Goal: Task Accomplishment & Management: Manage account settings

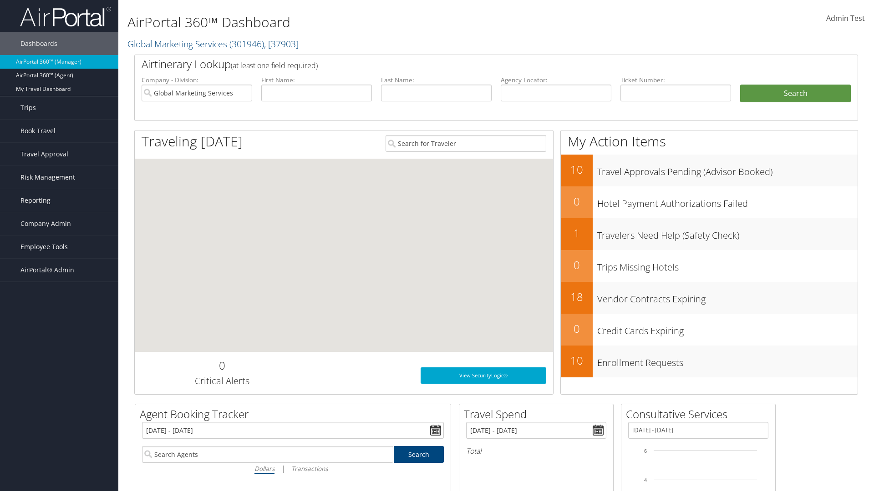
click at [59, 247] on span "Employee Tools" at bounding box center [43, 247] width 47 height 23
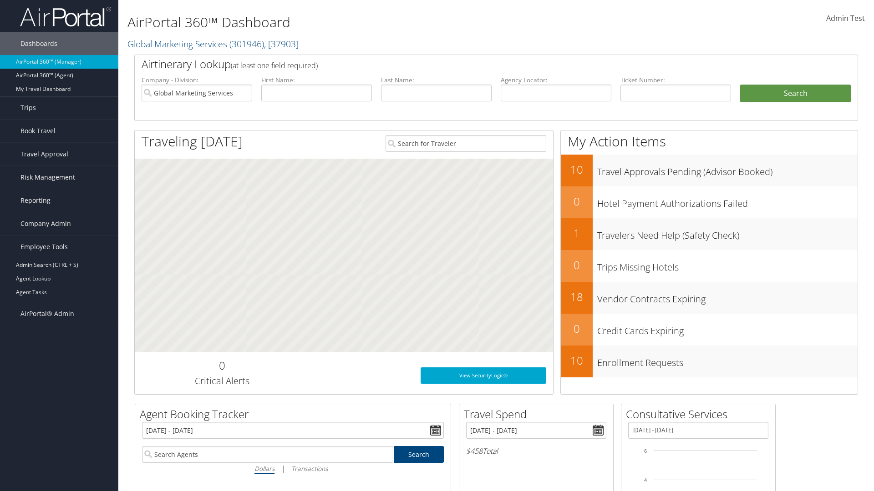
click at [59, 313] on link "AndavoVacations Admin" at bounding box center [59, 320] width 118 height 14
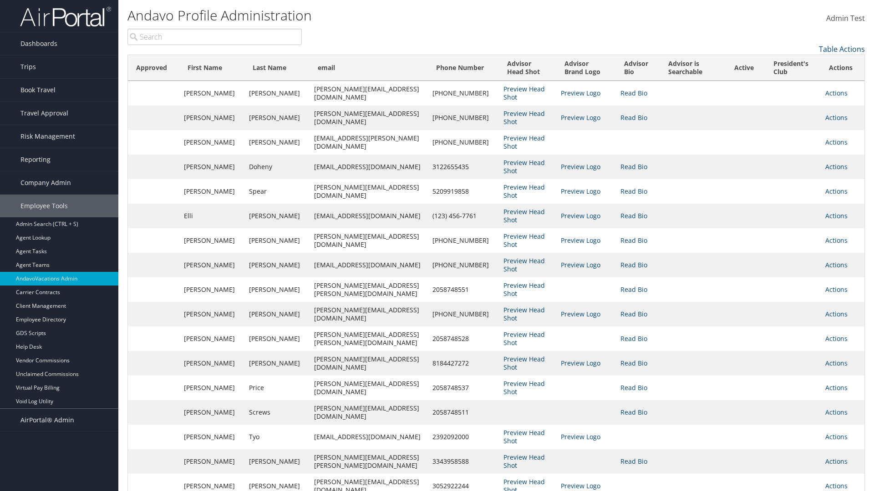
click at [834, 93] on link "Actions" at bounding box center [836, 93] width 22 height 9
click at [0, 0] on link "Edit" at bounding box center [0, 0] width 0 height 0
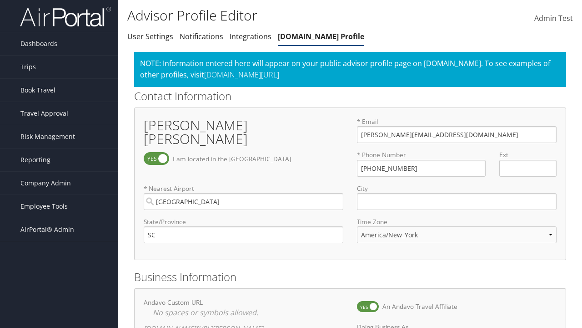
select select "153"
checkbox input "true"
